Goal: Task Accomplishment & Management: Use online tool/utility

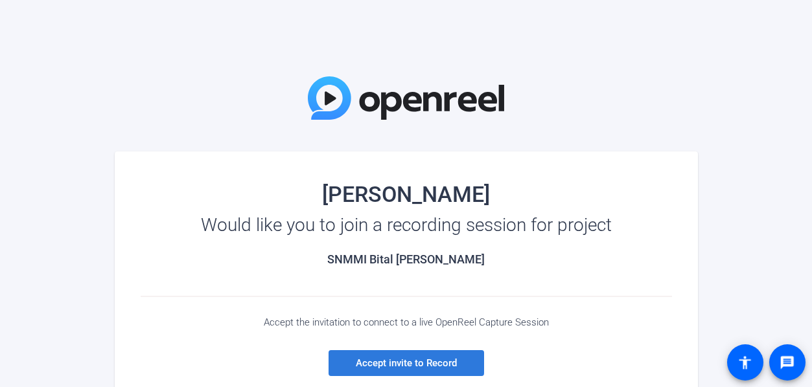
click at [368, 360] on span "Accept invite to Record" at bounding box center [406, 364] width 101 height 12
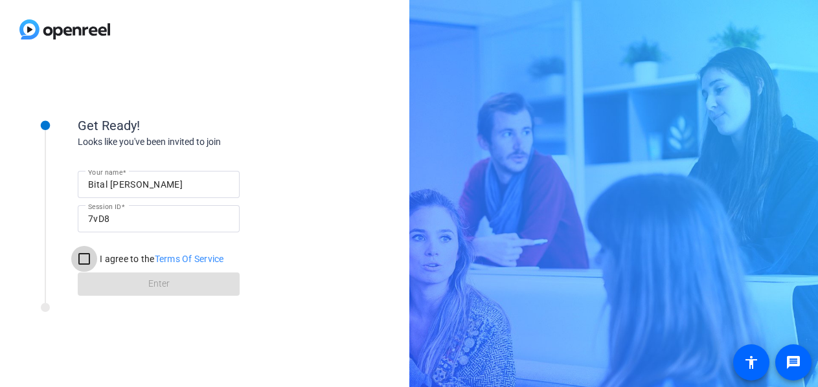
click at [79, 264] on input "I agree to the Terms Of Service" at bounding box center [84, 259] width 26 height 26
checkbox input "true"
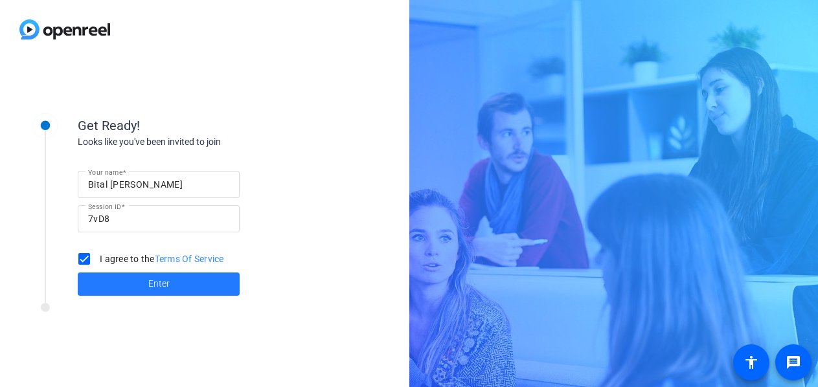
click at [120, 281] on span at bounding box center [159, 284] width 162 height 31
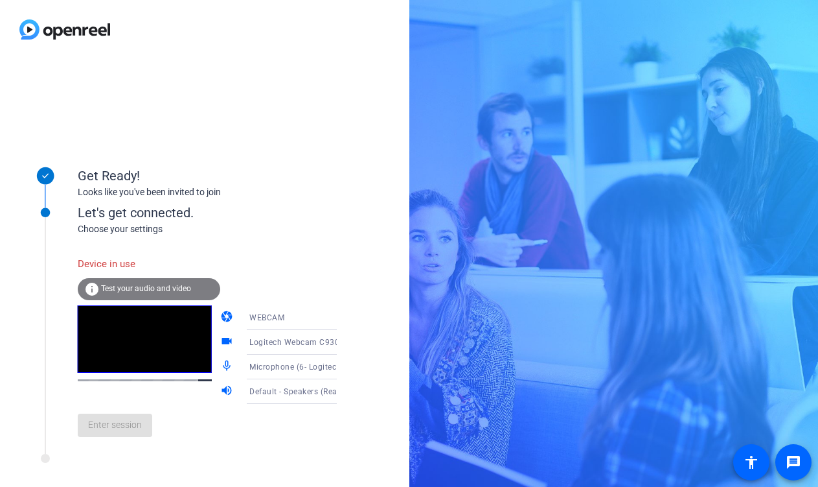
click at [342, 316] on icon at bounding box center [350, 318] width 16 height 16
click at [320, 316] on div at bounding box center [409, 243] width 818 height 487
click at [140, 292] on span "Test your audio and video" at bounding box center [146, 288] width 90 height 9
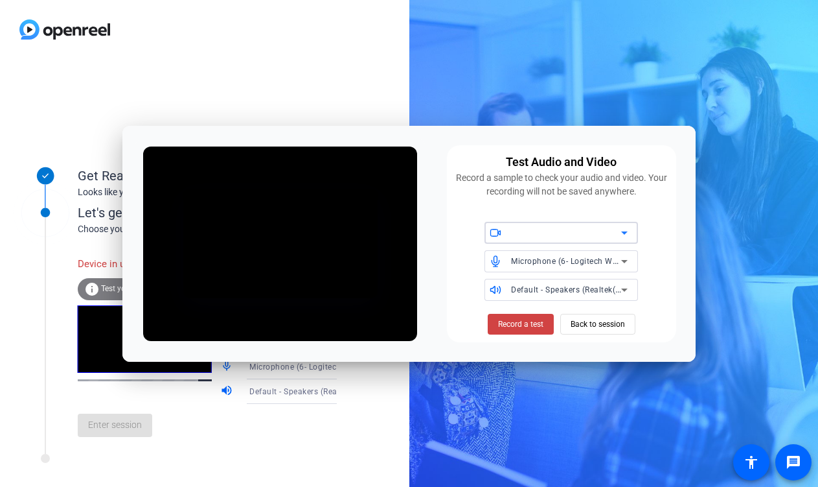
click at [582, 236] on div at bounding box center [566, 233] width 110 height 16
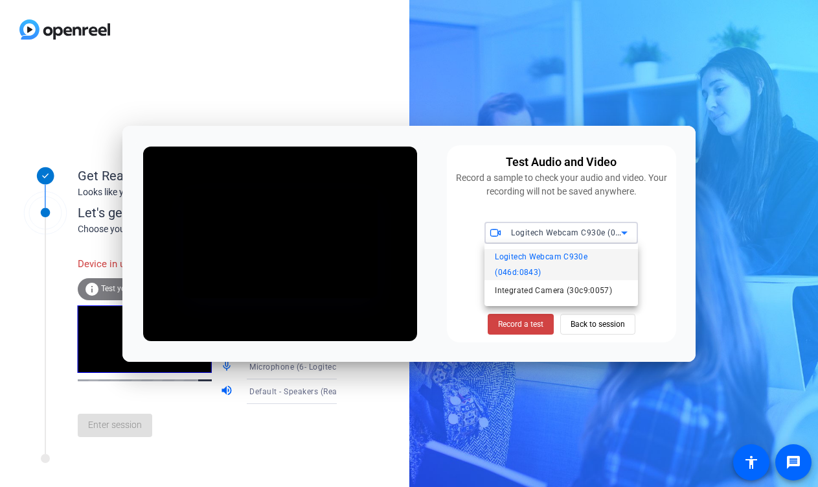
click at [582, 236] on div at bounding box center [409, 243] width 818 height 487
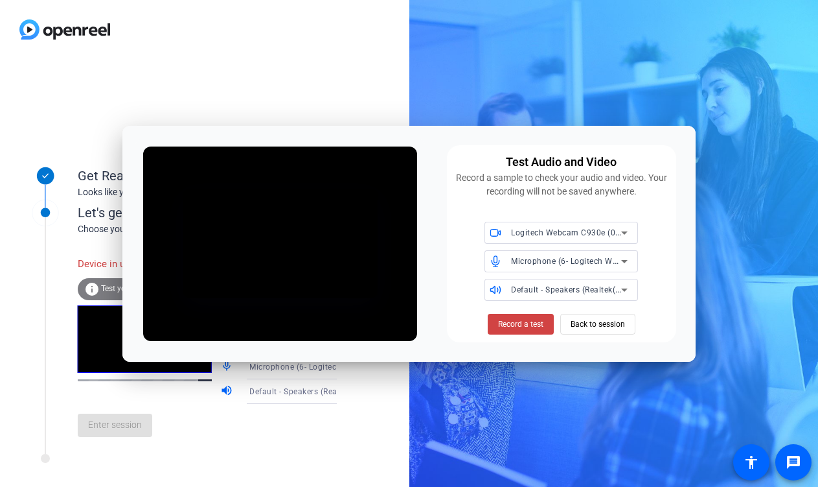
click at [524, 295] on div "Default - Speakers (Realtek(R) Audio)" at bounding box center [566, 289] width 110 height 16
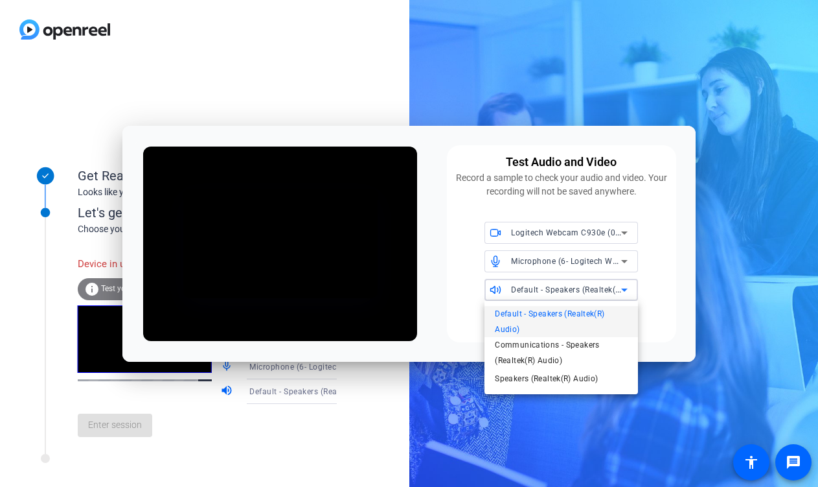
click at [524, 295] on div at bounding box center [409, 243] width 818 height 487
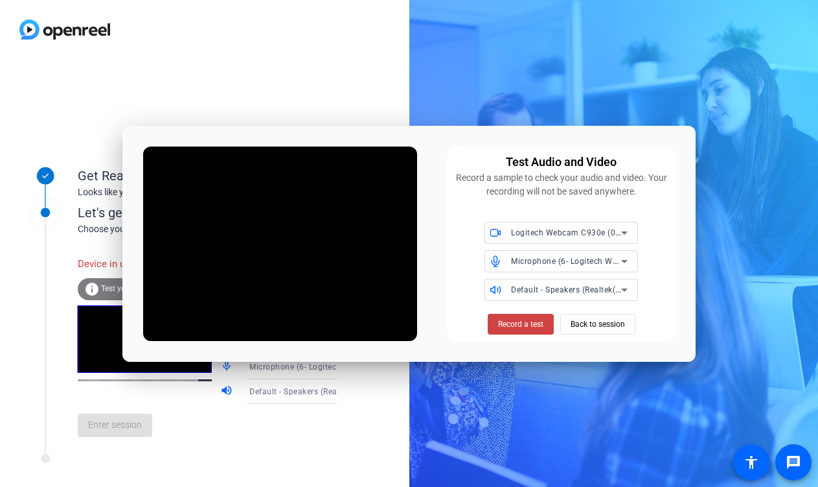
click at [527, 300] on div "Default - Speakers (Realtek(R) Audio)" at bounding box center [569, 290] width 117 height 22
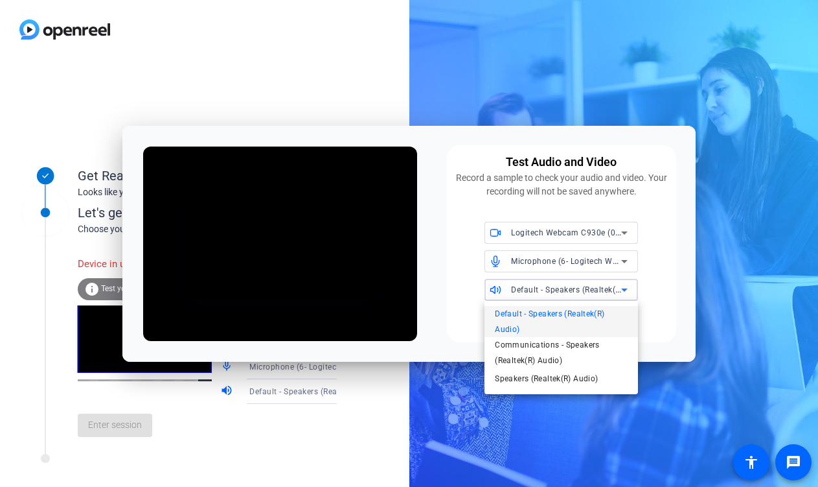
click at [526, 290] on div at bounding box center [409, 243] width 818 height 487
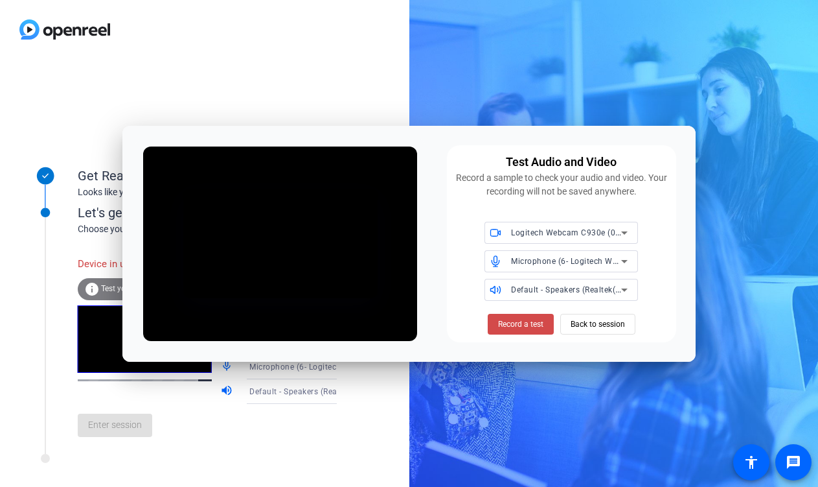
click at [535, 325] on span "Record a test" at bounding box center [520, 324] width 45 height 12
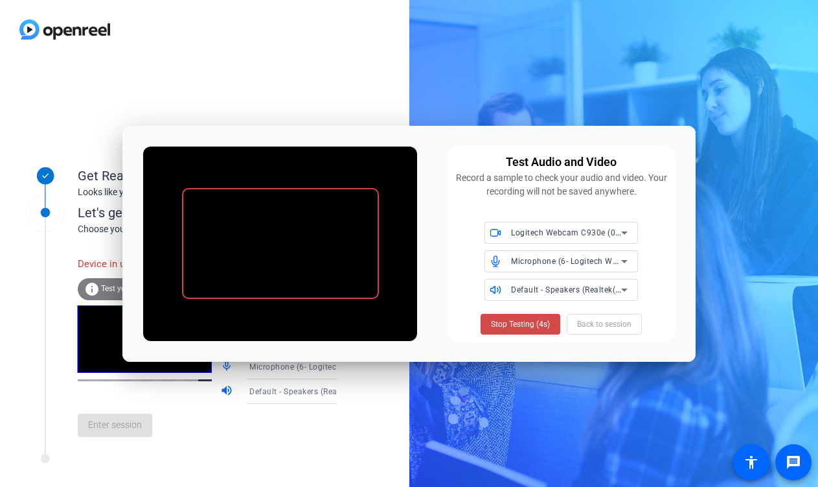
click at [516, 321] on span "Stop Testing (4s)" at bounding box center [520, 324] width 59 height 12
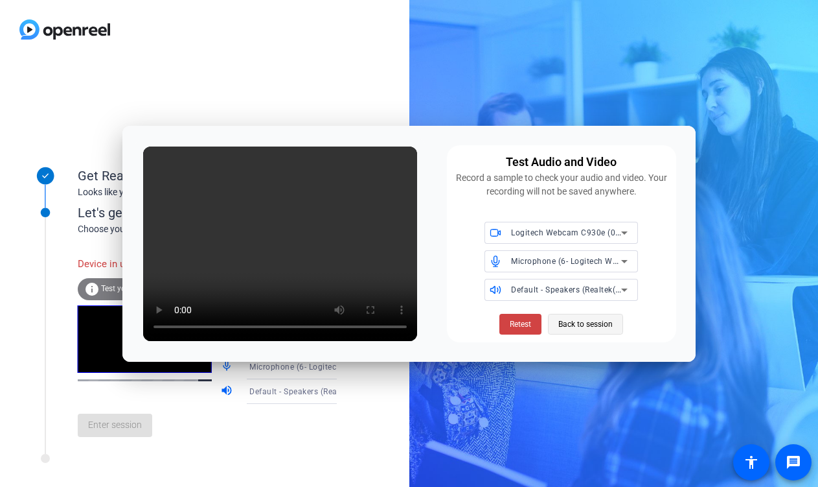
click at [589, 327] on span "Back to session" at bounding box center [586, 324] width 54 height 25
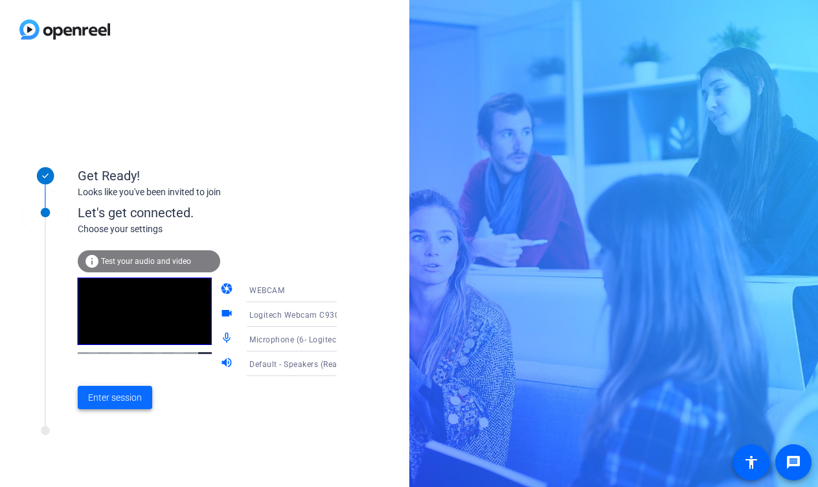
click at [106, 387] on span "Enter session" at bounding box center [115, 398] width 54 height 14
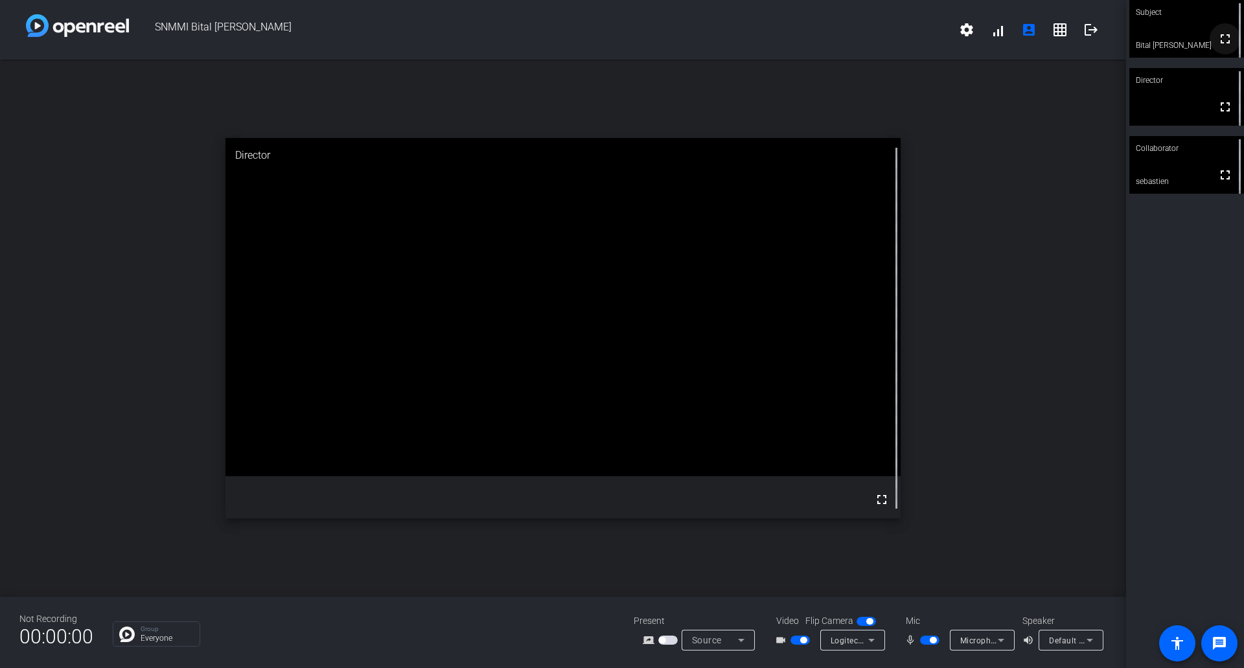
click at [818, 40] on mat-icon "fullscreen" at bounding box center [1225, 39] width 16 height 16
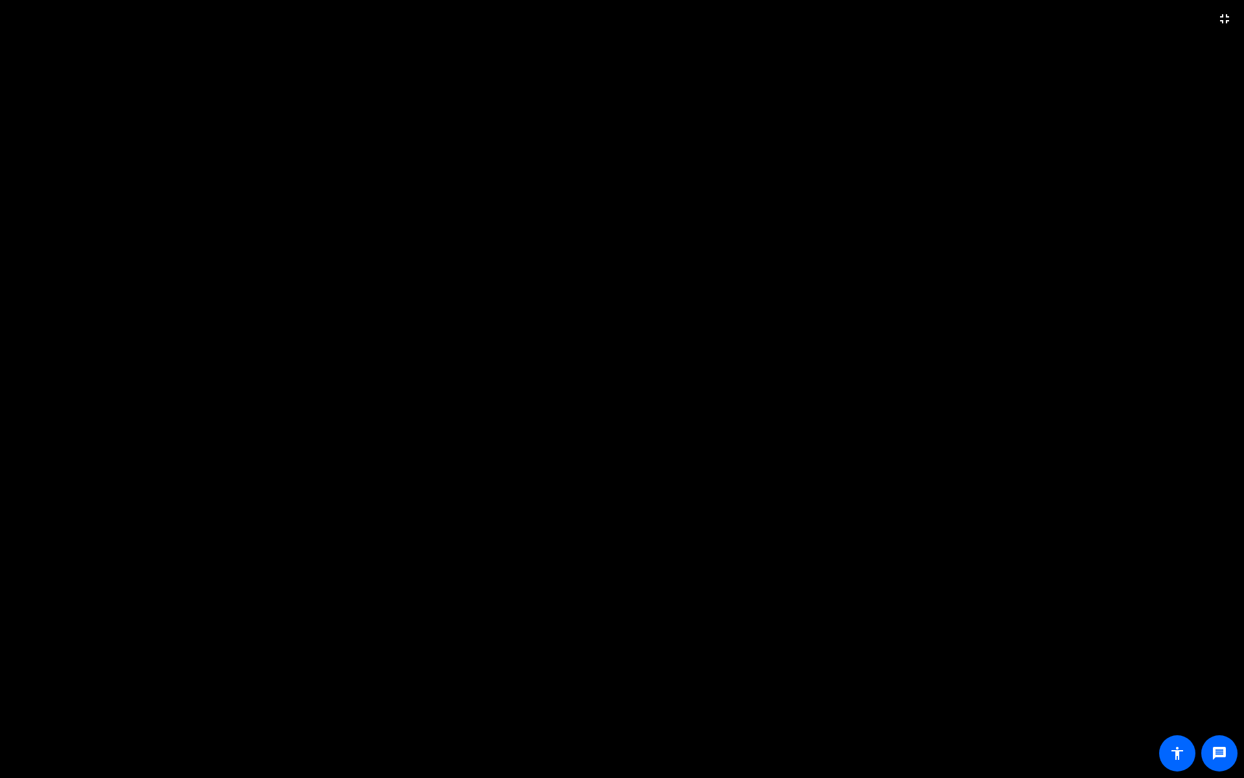
click at [818, 387] on video at bounding box center [622, 389] width 1244 height 778
click at [818, 15] on mat-icon "fullscreen_exit" at bounding box center [1225, 19] width 16 height 16
